Goal: Task Accomplishment & Management: Complete application form

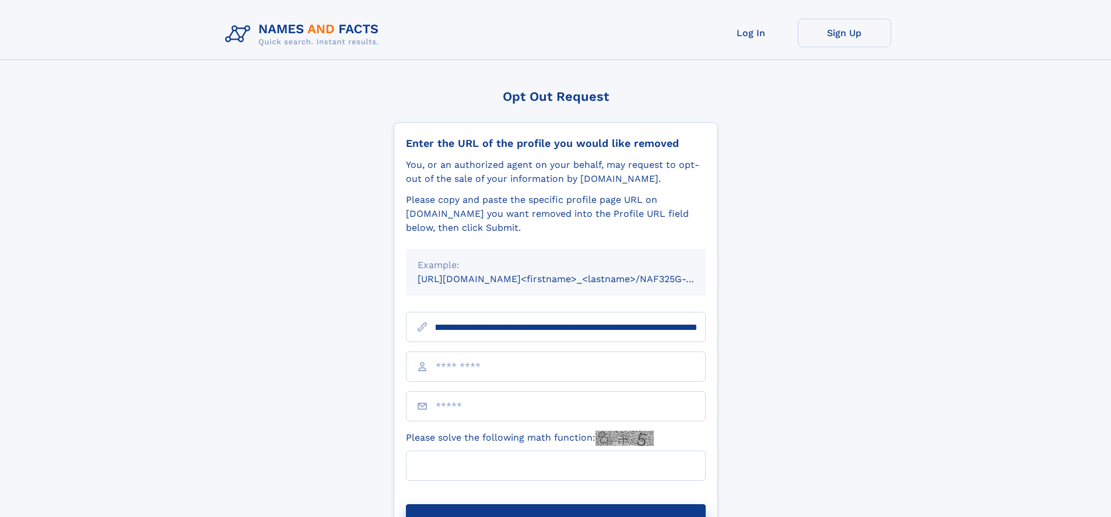
scroll to position [0, 146]
type input "**********"
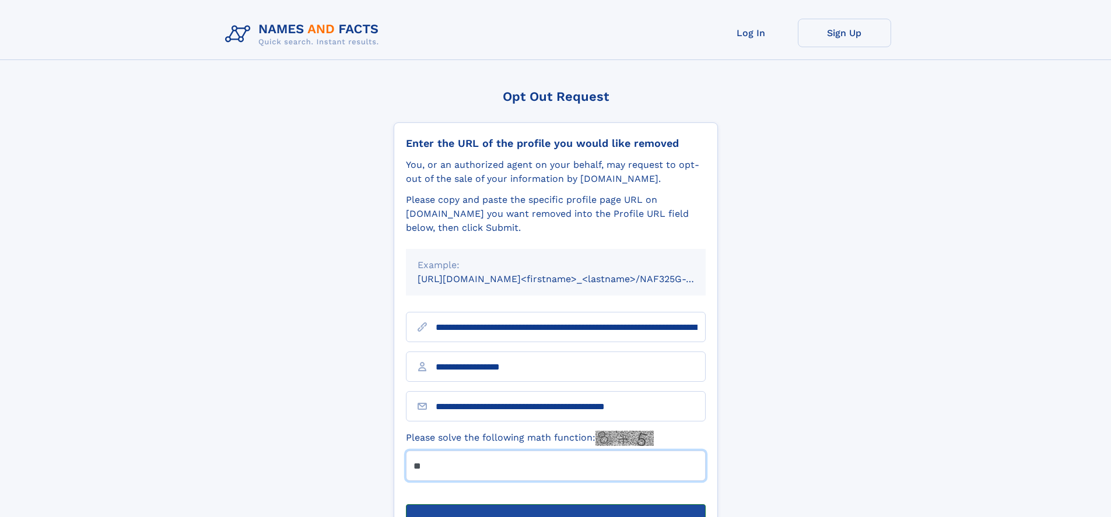
type input "**"
click at [555, 504] on button "Submit Opt Out Request" at bounding box center [556, 522] width 300 height 37
